Goal: Find specific page/section: Find specific page/section

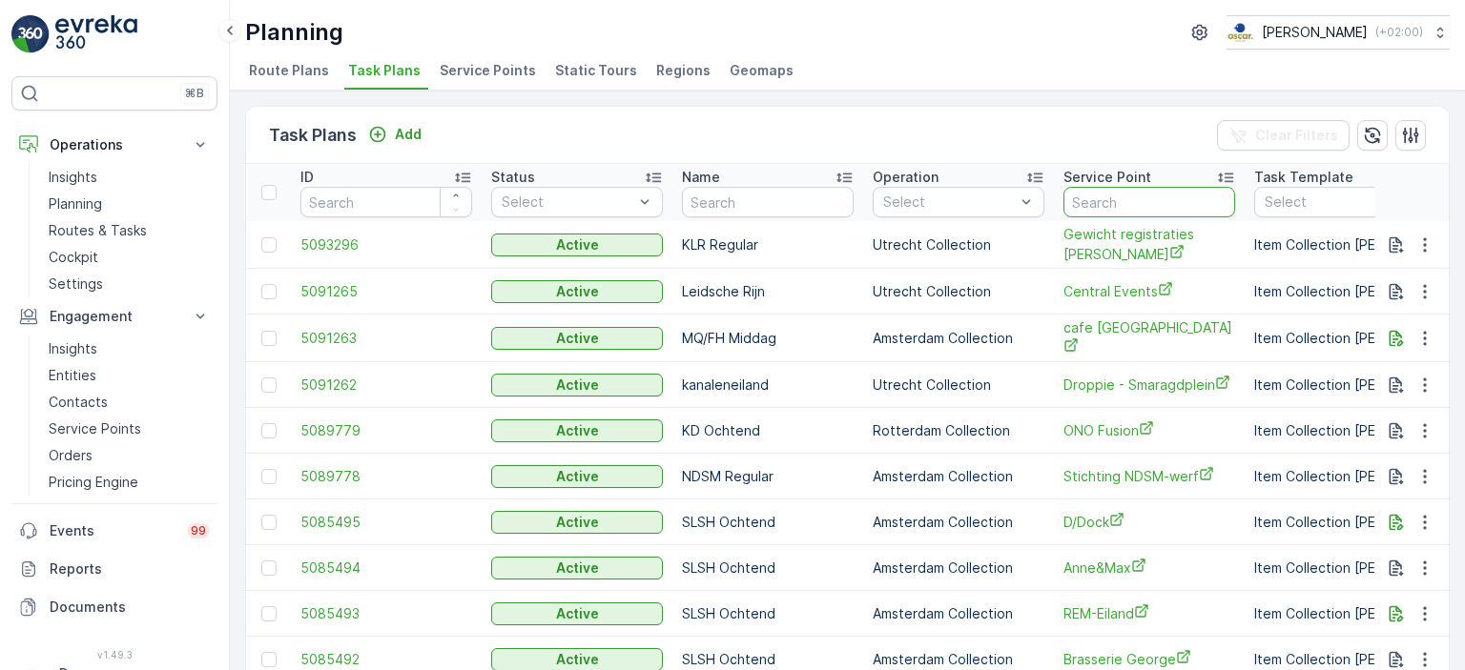
click at [1118, 193] on input "text" at bounding box center [1149, 202] width 172 height 31
type input "wester"
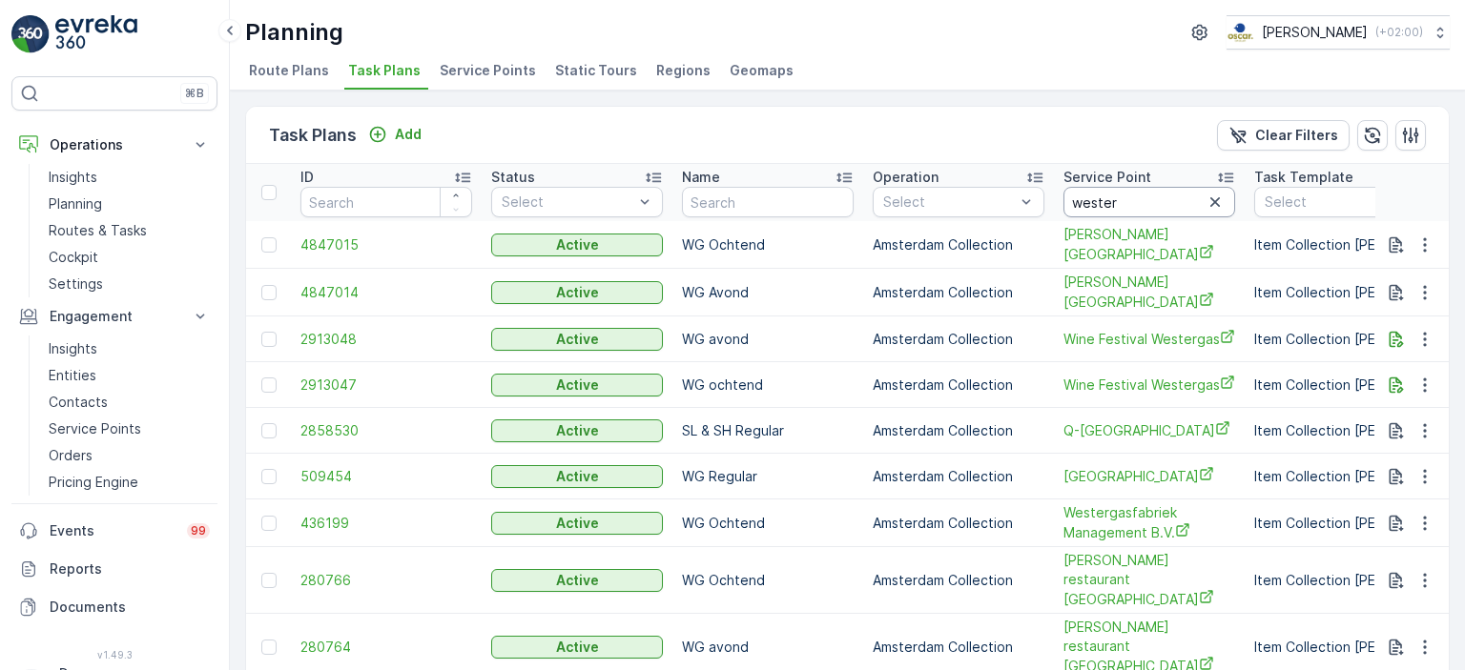
click at [1127, 194] on input "wester" at bounding box center [1149, 202] width 172 height 31
type input "westerstraat"
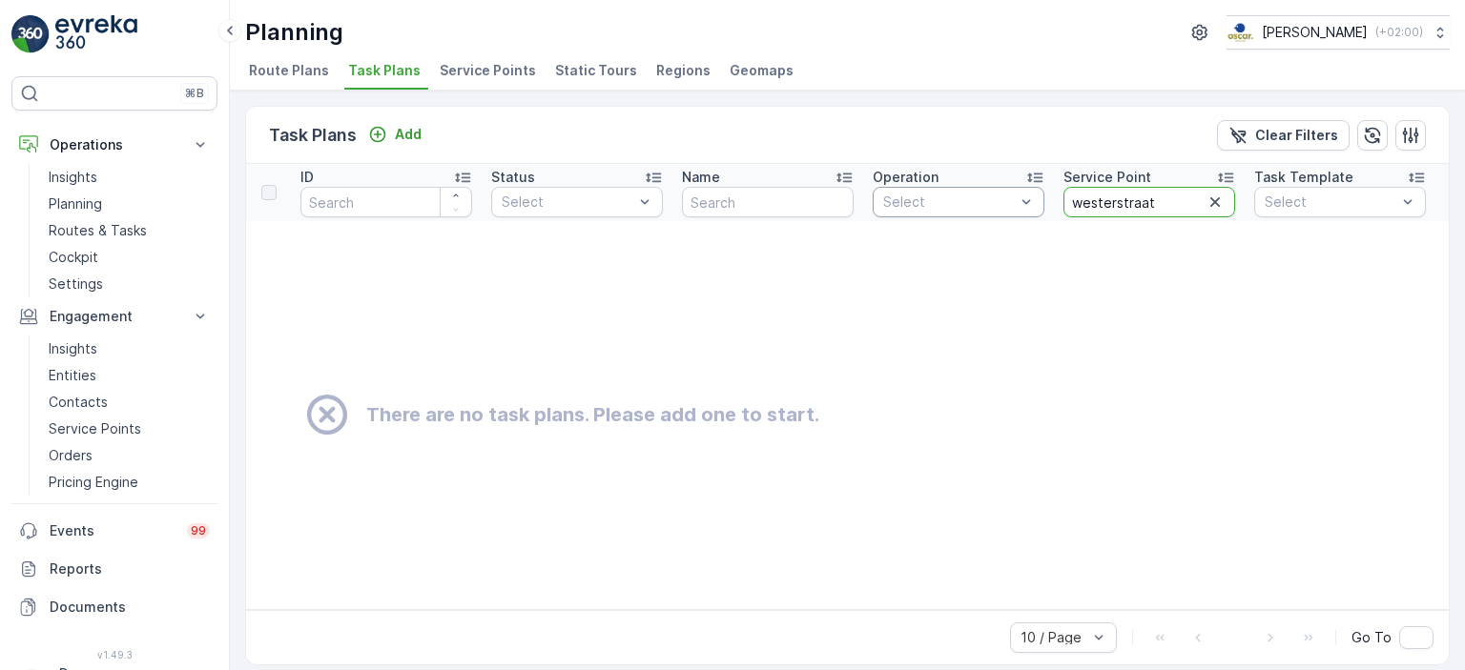
drag, startPoint x: 1156, startPoint y: 201, endPoint x: 958, endPoint y: 190, distance: 197.7
click at [958, 190] on tr "ID Status Select Name Operation Select Service Point westerstraat Task Template…" at bounding box center [1432, 192] width 2372 height 57
type input "KLR"
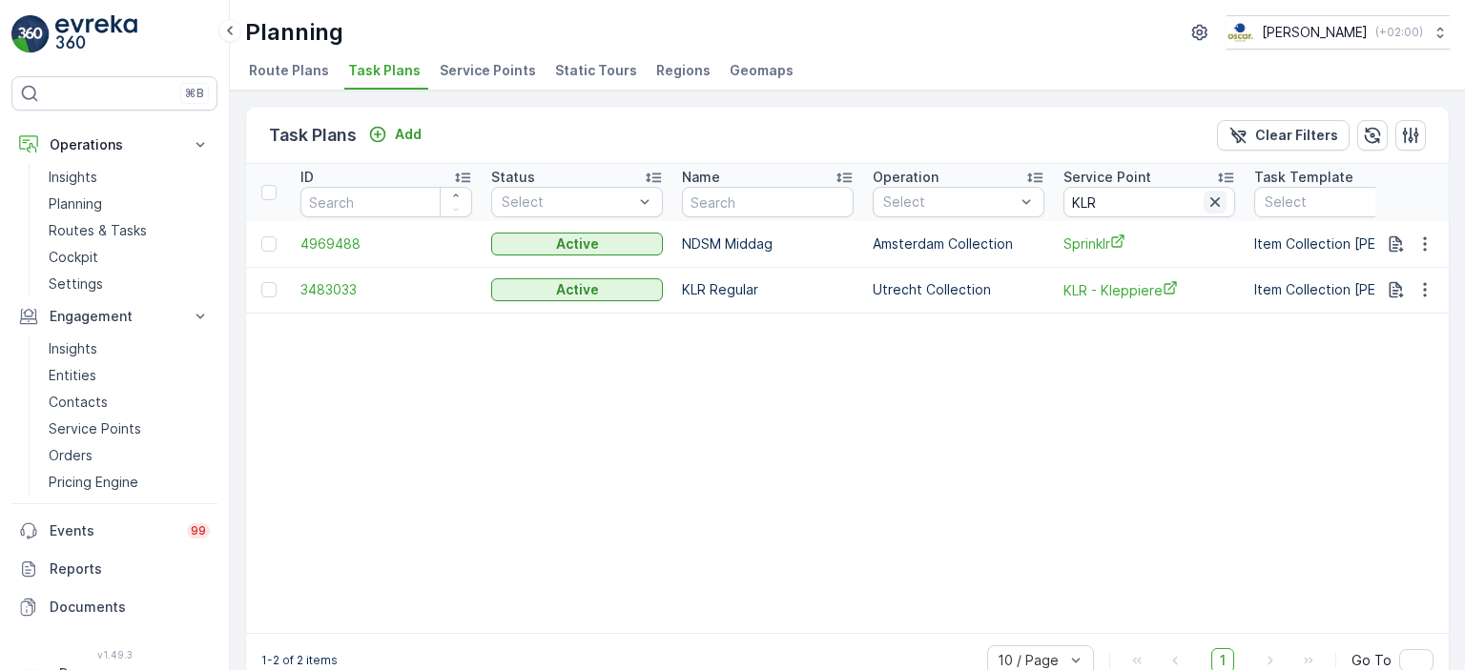
click at [1208, 200] on icon "button" at bounding box center [1214, 202] width 19 height 19
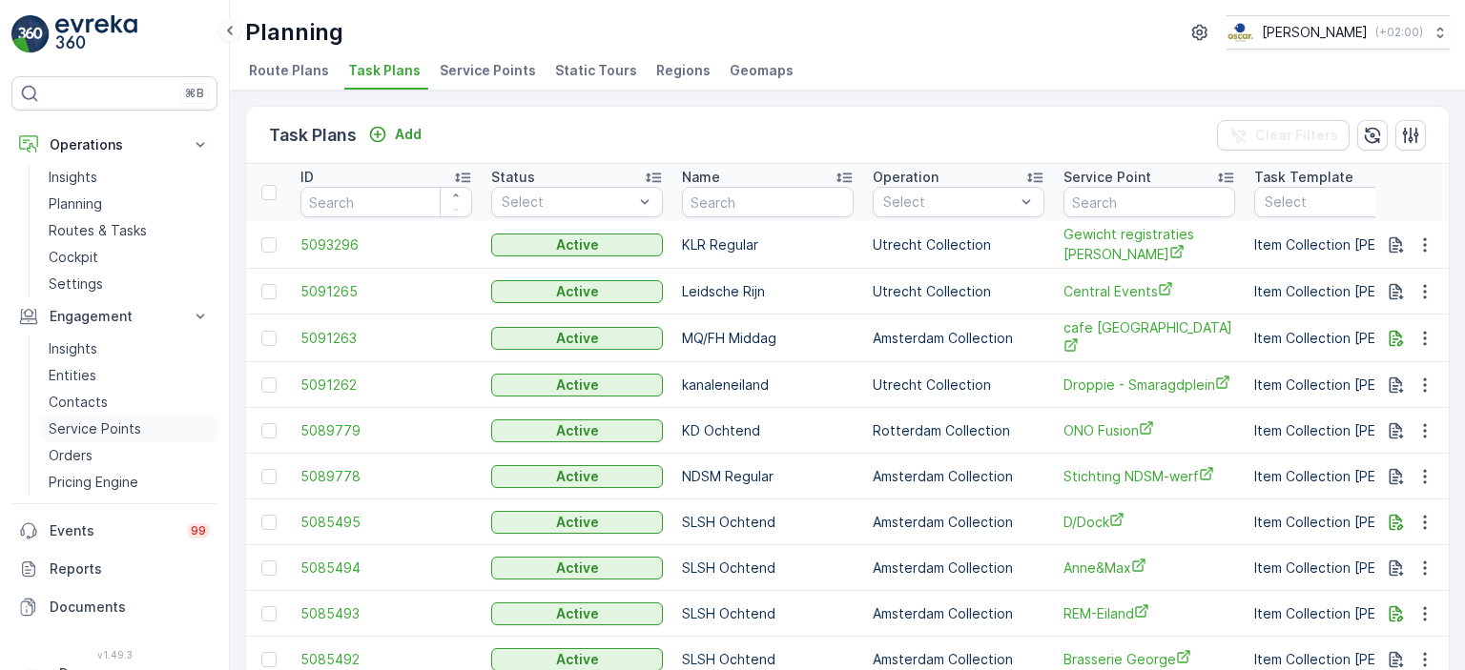
click at [83, 426] on p "Service Points" at bounding box center [95, 429] width 92 height 19
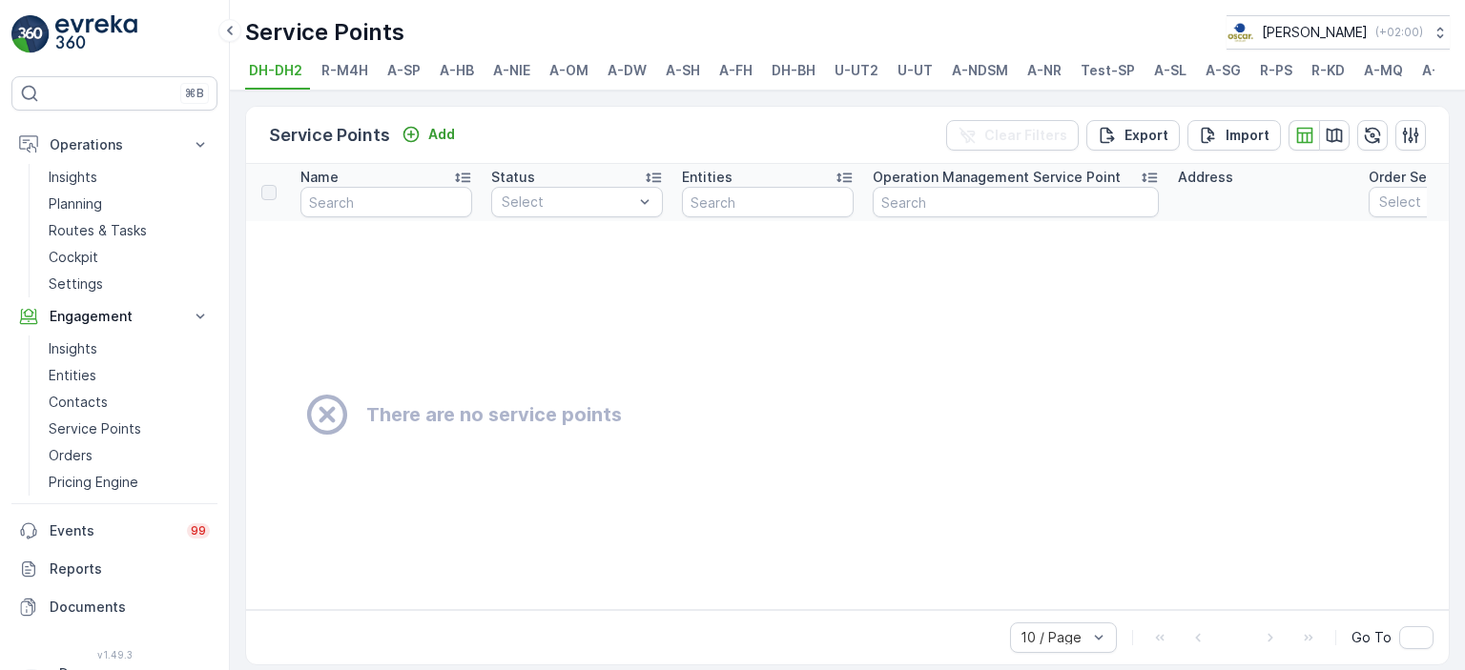
click at [856, 70] on span "U-UT2" at bounding box center [856, 70] width 44 height 19
click at [915, 68] on span "U-UT" at bounding box center [914, 70] width 35 height 19
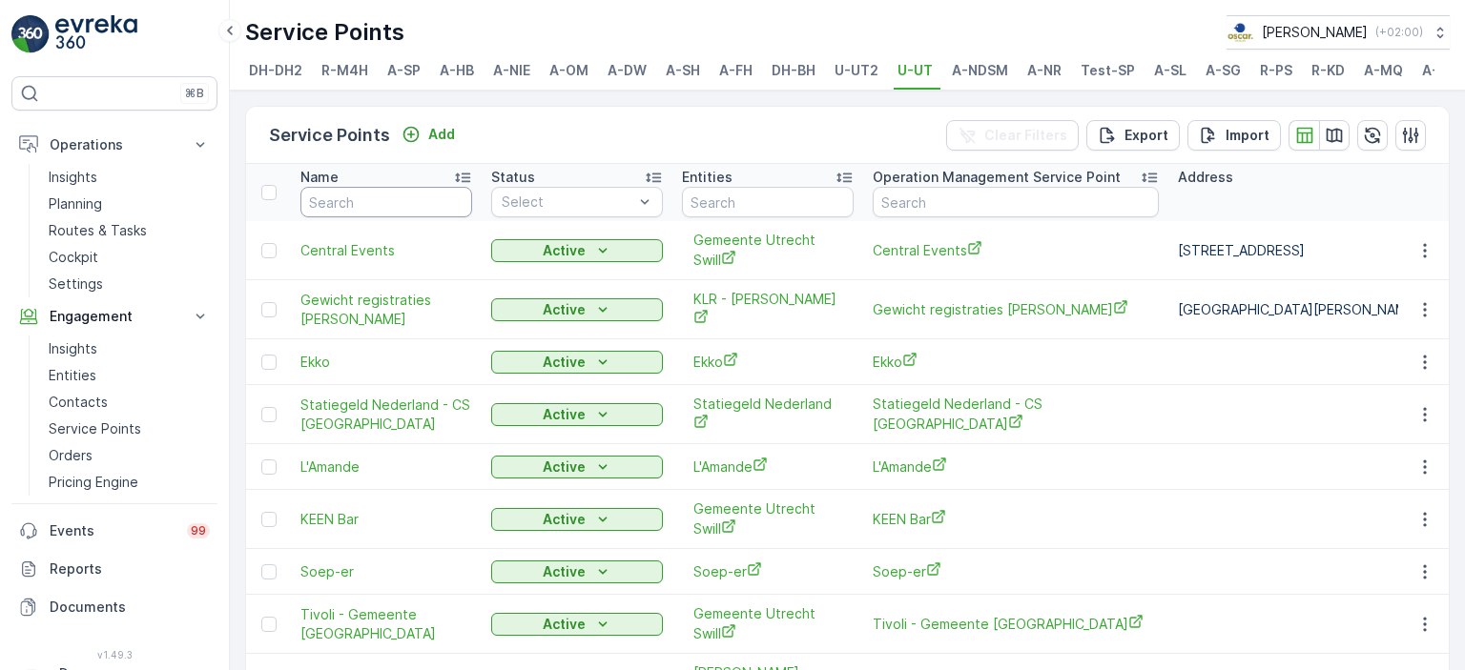
click at [355, 209] on input "text" at bounding box center [386, 202] width 172 height 31
type input "KLR"
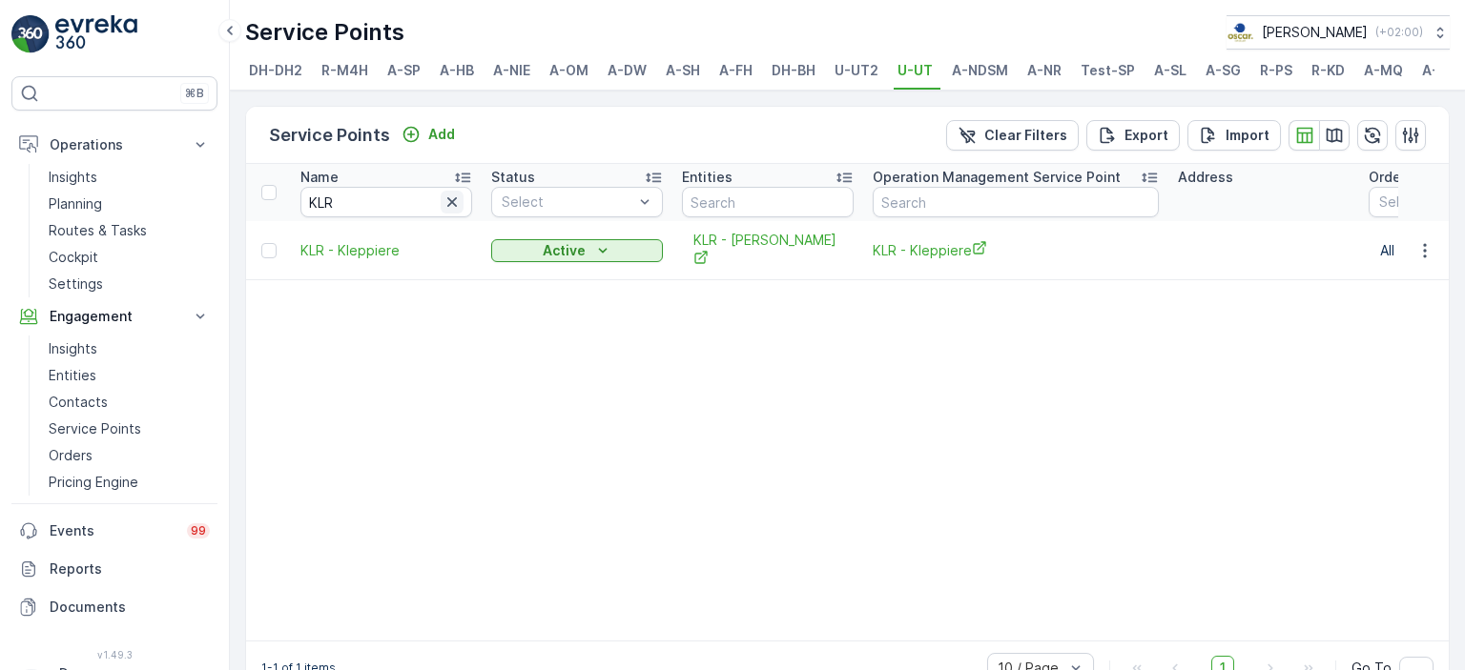
click at [455, 207] on icon "button" at bounding box center [452, 202] width 10 height 10
click at [412, 213] on input "text" at bounding box center [386, 202] width 172 height 31
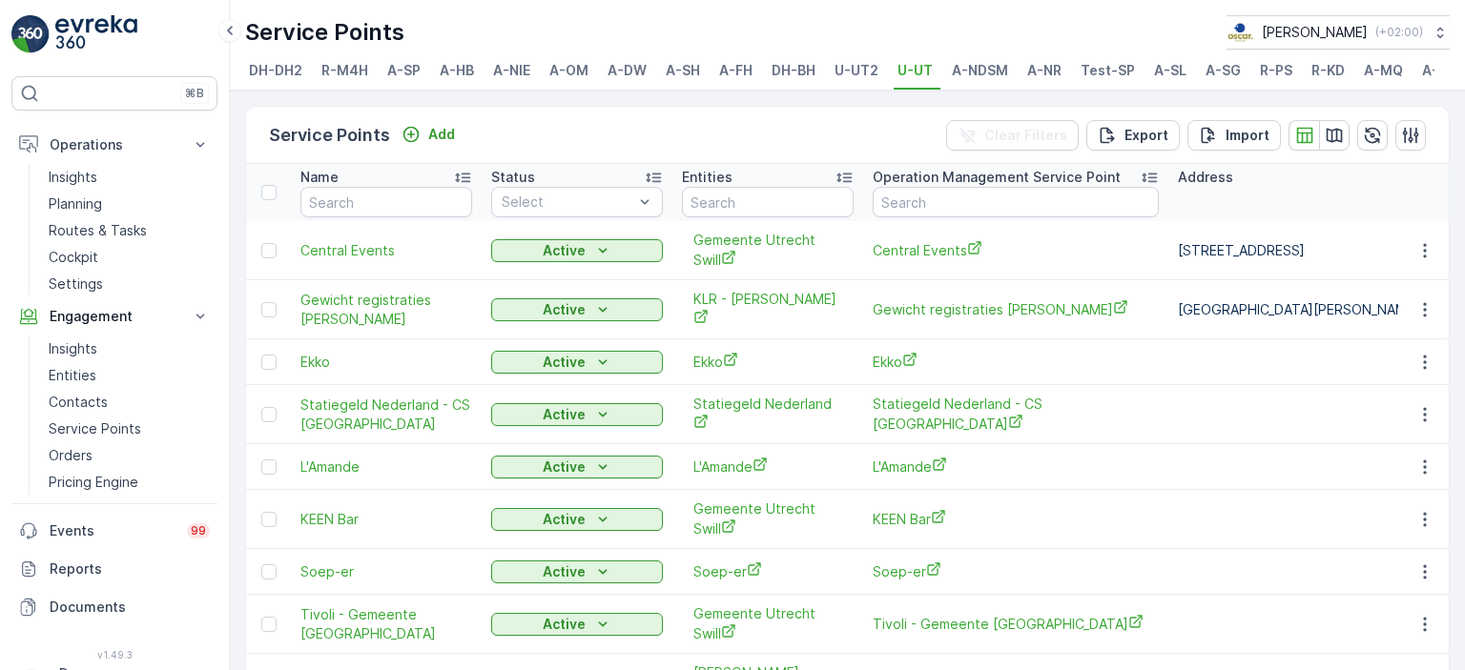
click at [412, 213] on input "text" at bounding box center [386, 202] width 172 height 31
type input "L"
type input "[PERSON_NAME]"
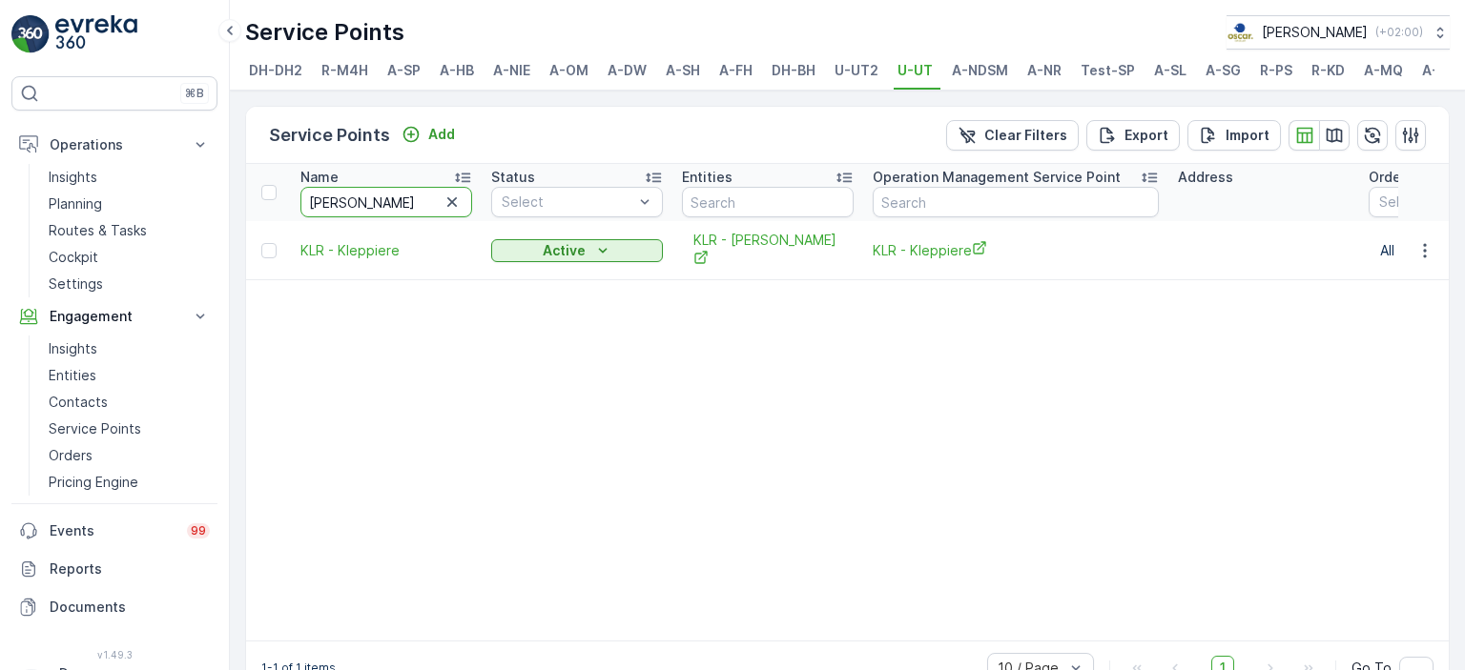
drag, startPoint x: 412, startPoint y: 213, endPoint x: 237, endPoint y: 214, distance: 174.5
click at [237, 214] on div "Service Points Add Clear Filters Export Import Name [PERSON_NAME] Status Select…" at bounding box center [847, 381] width 1235 height 580
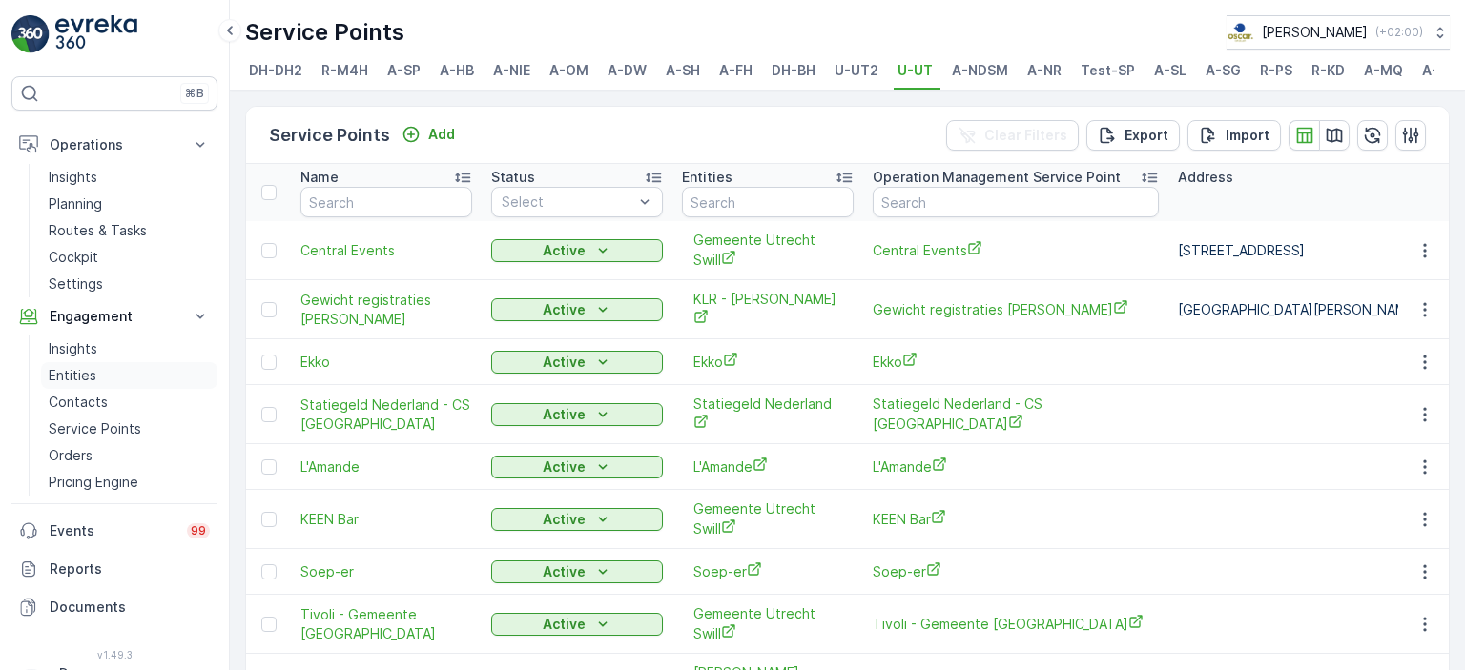
click at [72, 374] on p "Entities" at bounding box center [73, 375] width 48 height 19
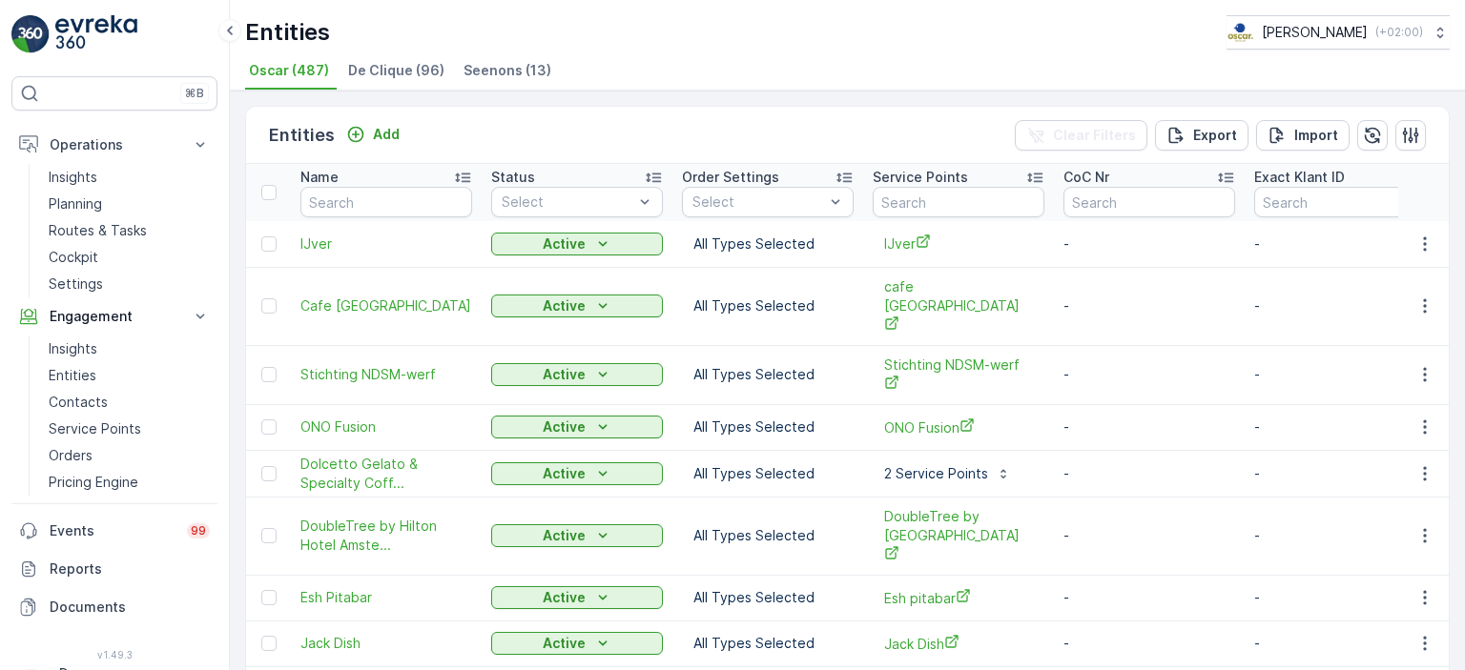
click at [401, 79] on li "De Clique (96)" at bounding box center [398, 73] width 108 height 32
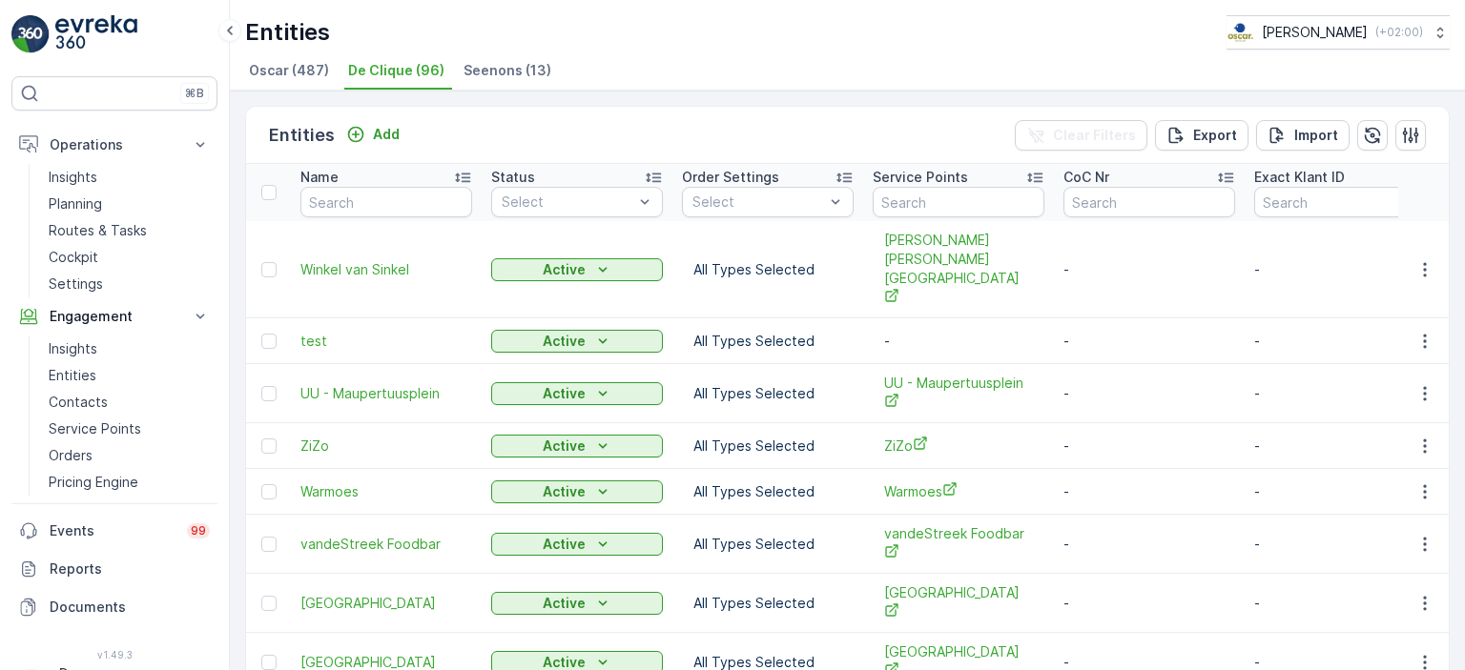
click at [403, 221] on td "Winkel van Sinkel" at bounding box center [386, 269] width 191 height 97
click at [411, 202] on input "text" at bounding box center [386, 202] width 172 height 31
type input "[PERSON_NAME]"
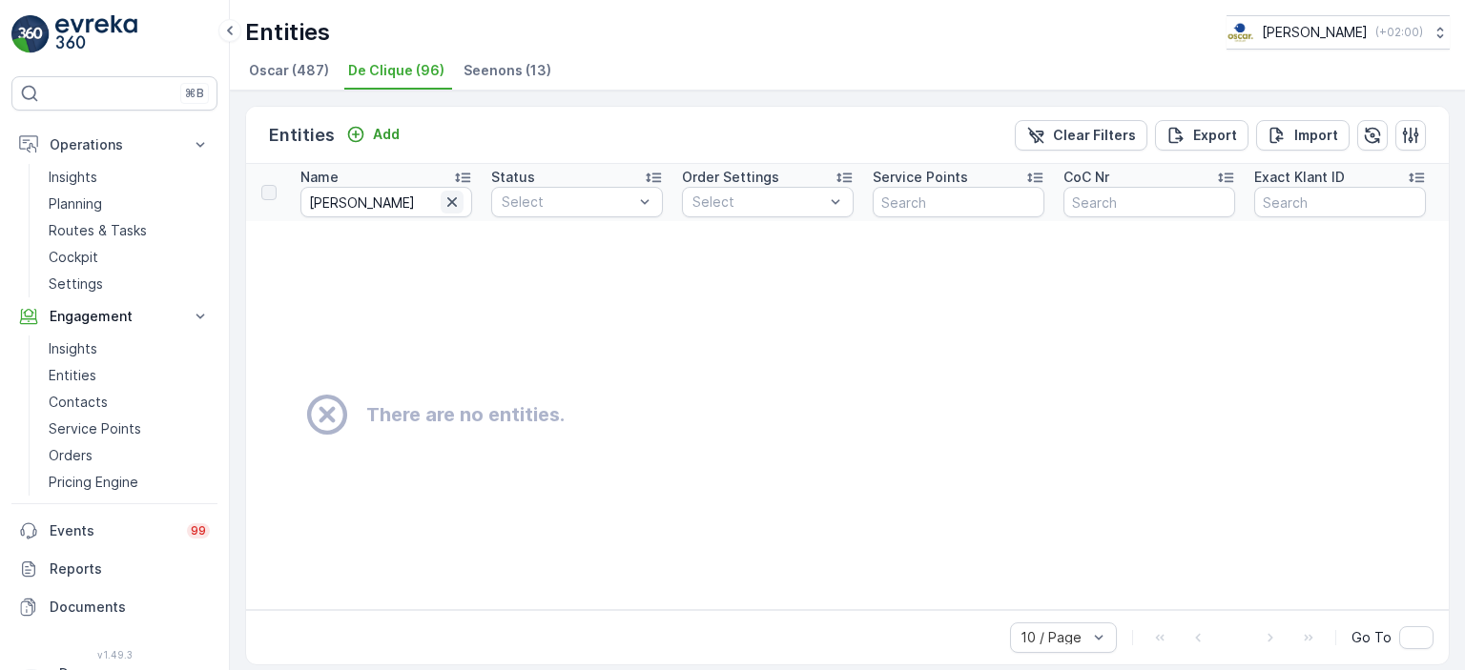
click at [443, 198] on icon "button" at bounding box center [451, 202] width 19 height 19
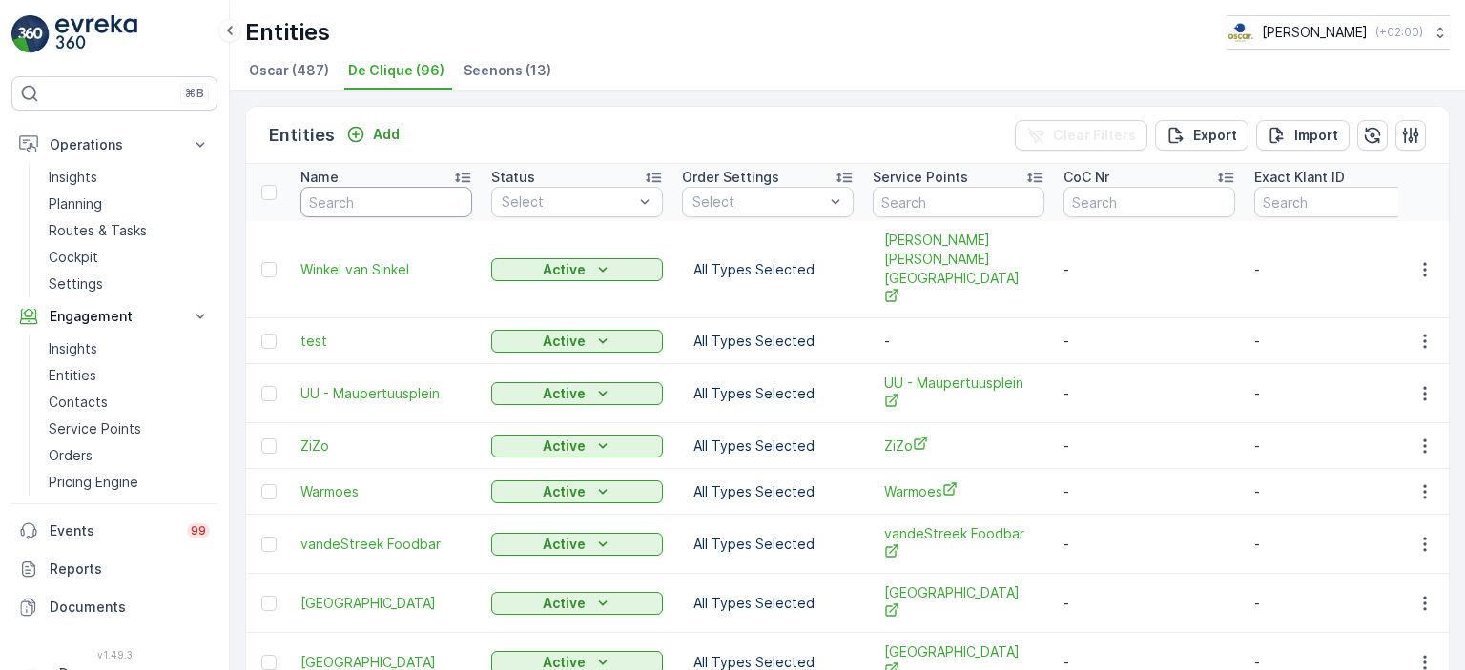
click at [350, 197] on input "text" at bounding box center [386, 202] width 172 height 31
type input "KLR"
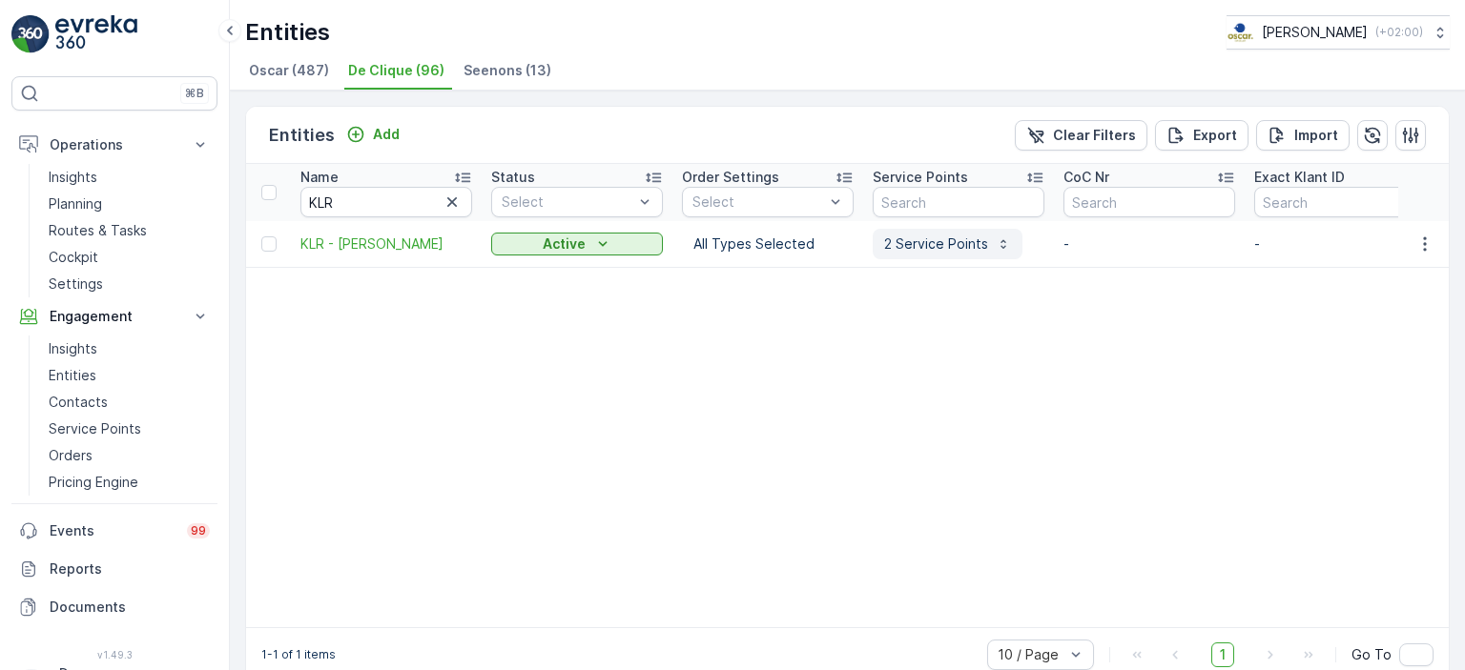
click at [972, 243] on p "2 Service Points" at bounding box center [936, 244] width 104 height 19
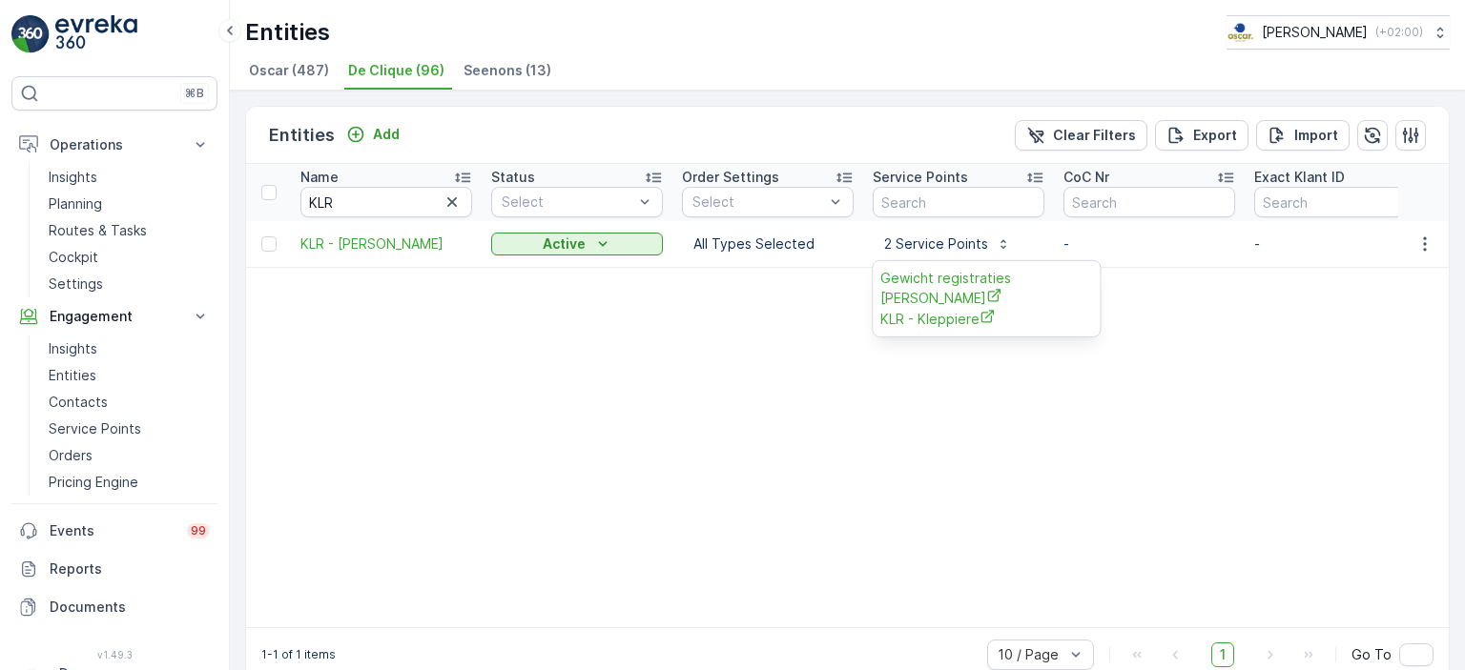
click at [74, 12] on div "⌘B Operations Insights Planning Routes & Tasks Cockpit Settings Engagement Insi…" at bounding box center [115, 335] width 230 height 670
click at [75, 31] on img at bounding box center [96, 34] width 82 height 38
